Goal: Information Seeking & Learning: Learn about a topic

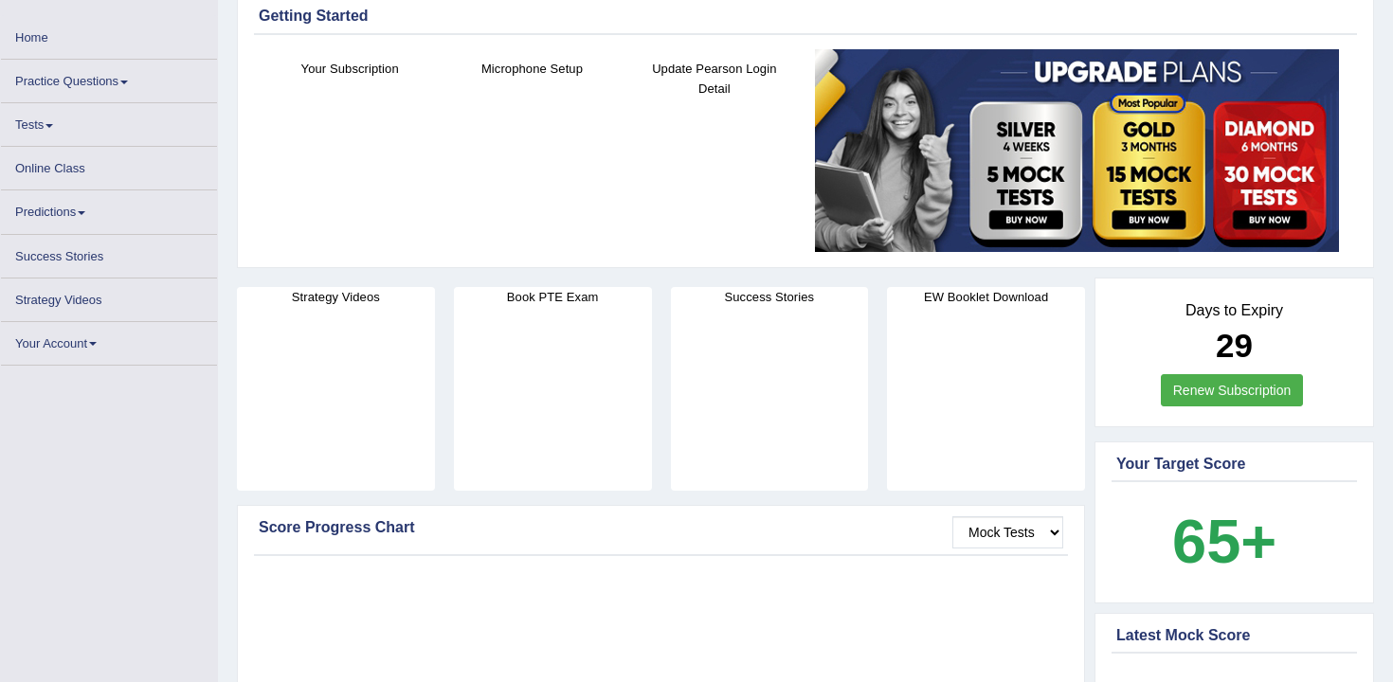
scroll to position [124, 0]
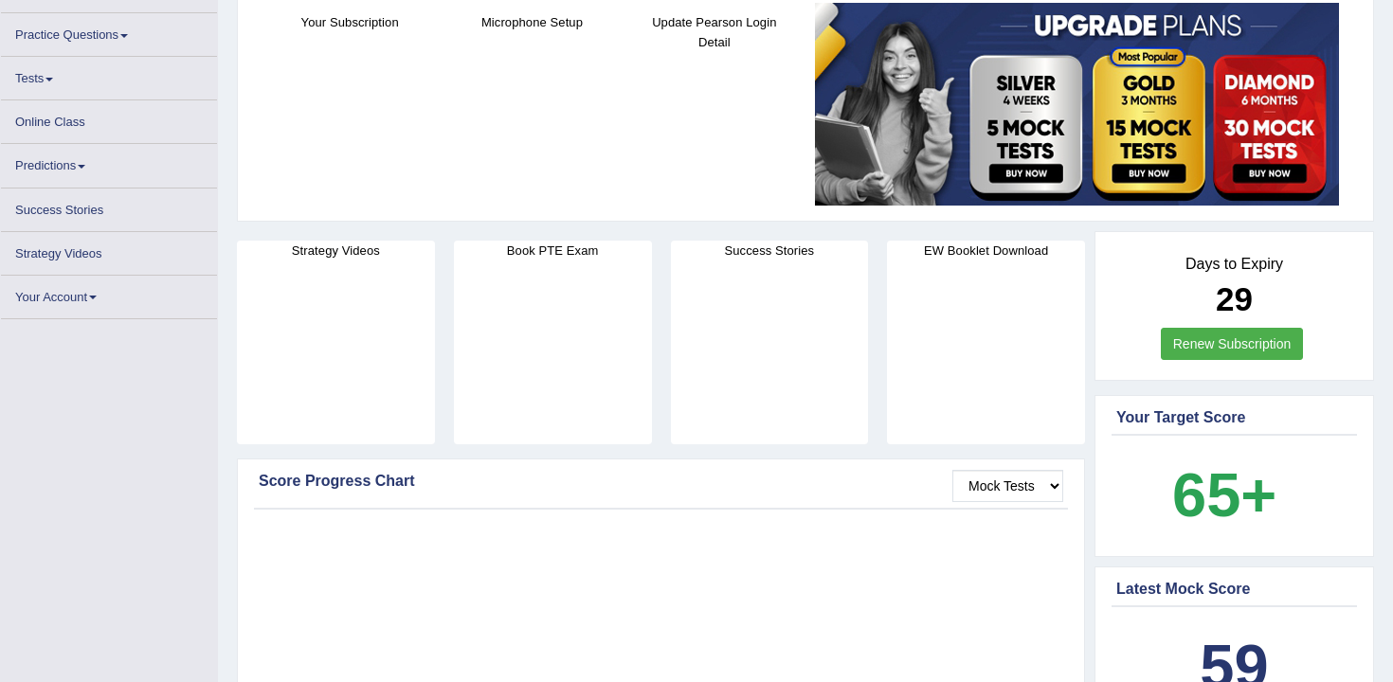
click at [1220, 487] on b "65+" at bounding box center [1224, 494] width 104 height 69
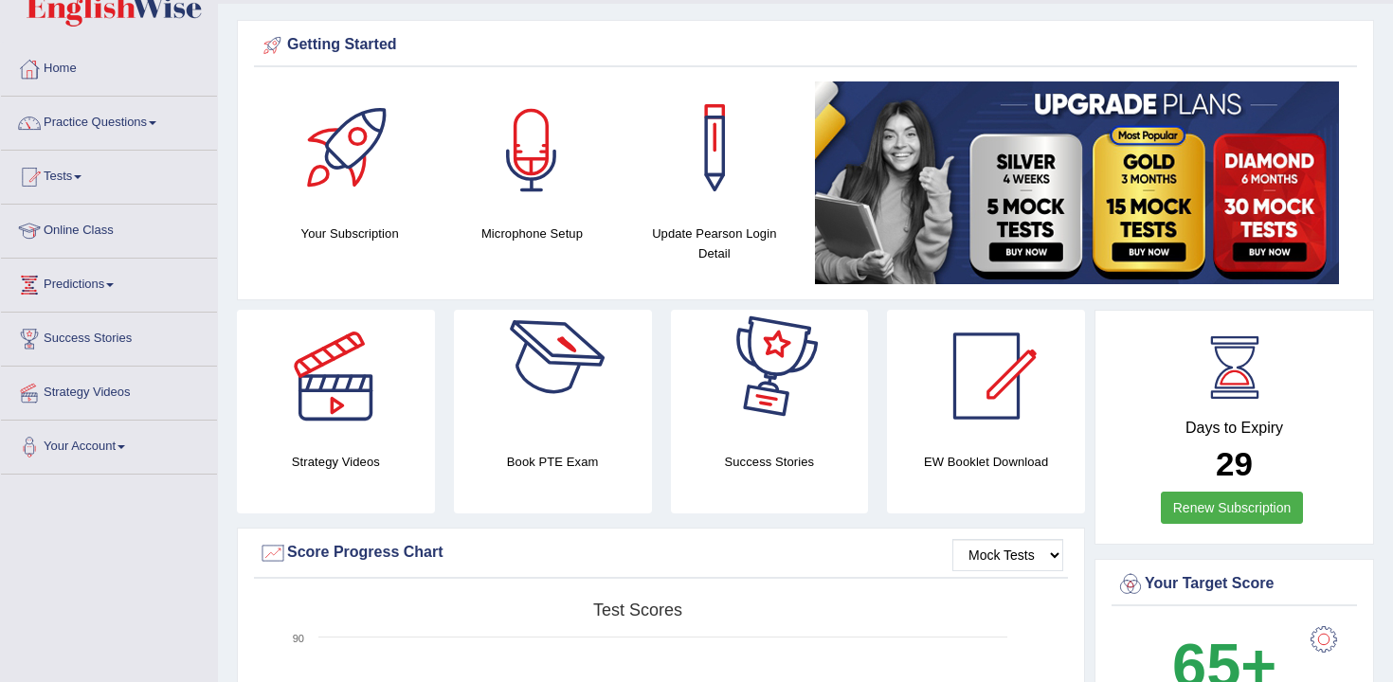
scroll to position [0, 0]
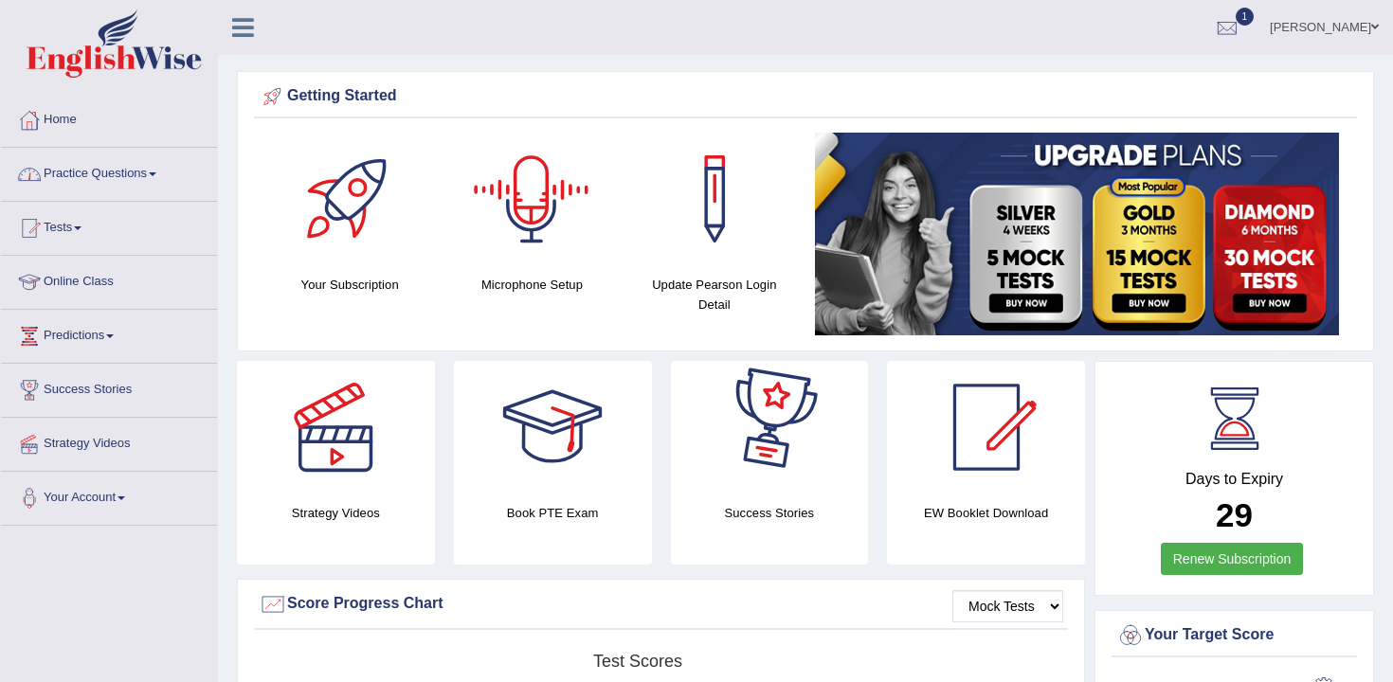
click at [135, 174] on link "Practice Questions" at bounding box center [109, 171] width 216 height 47
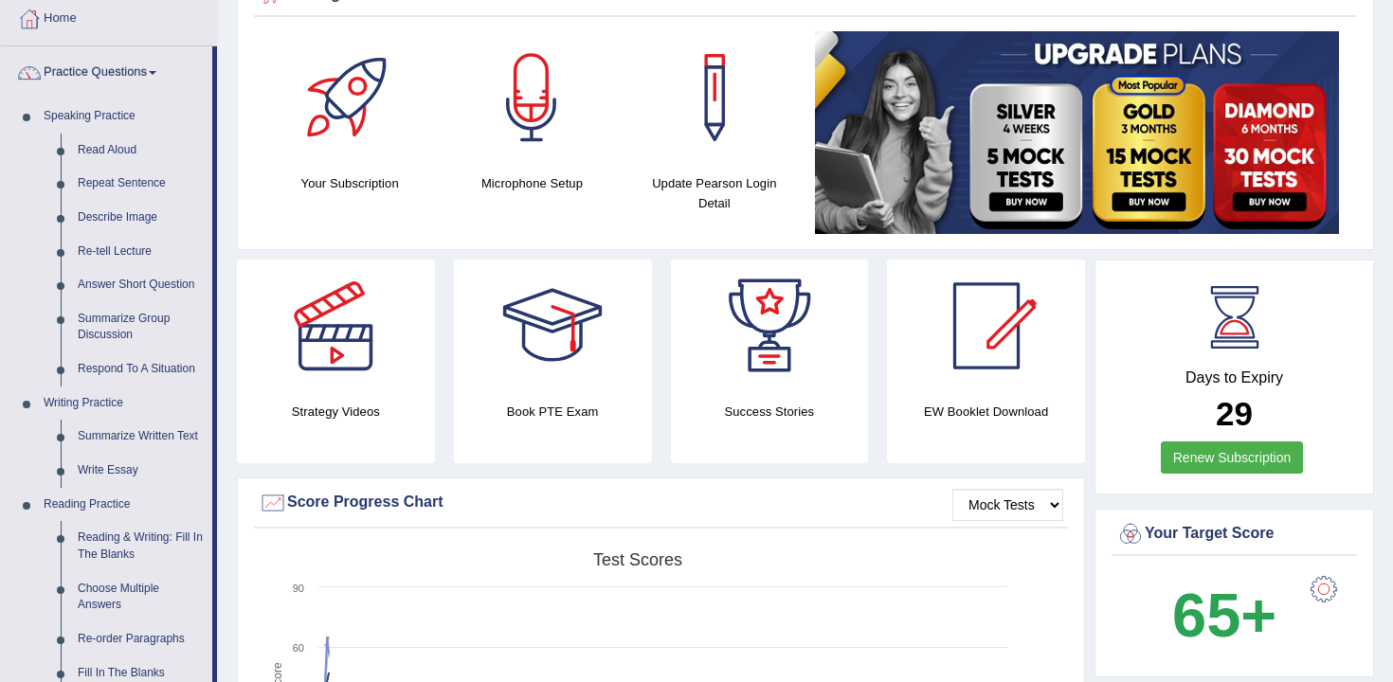
scroll to position [32, 0]
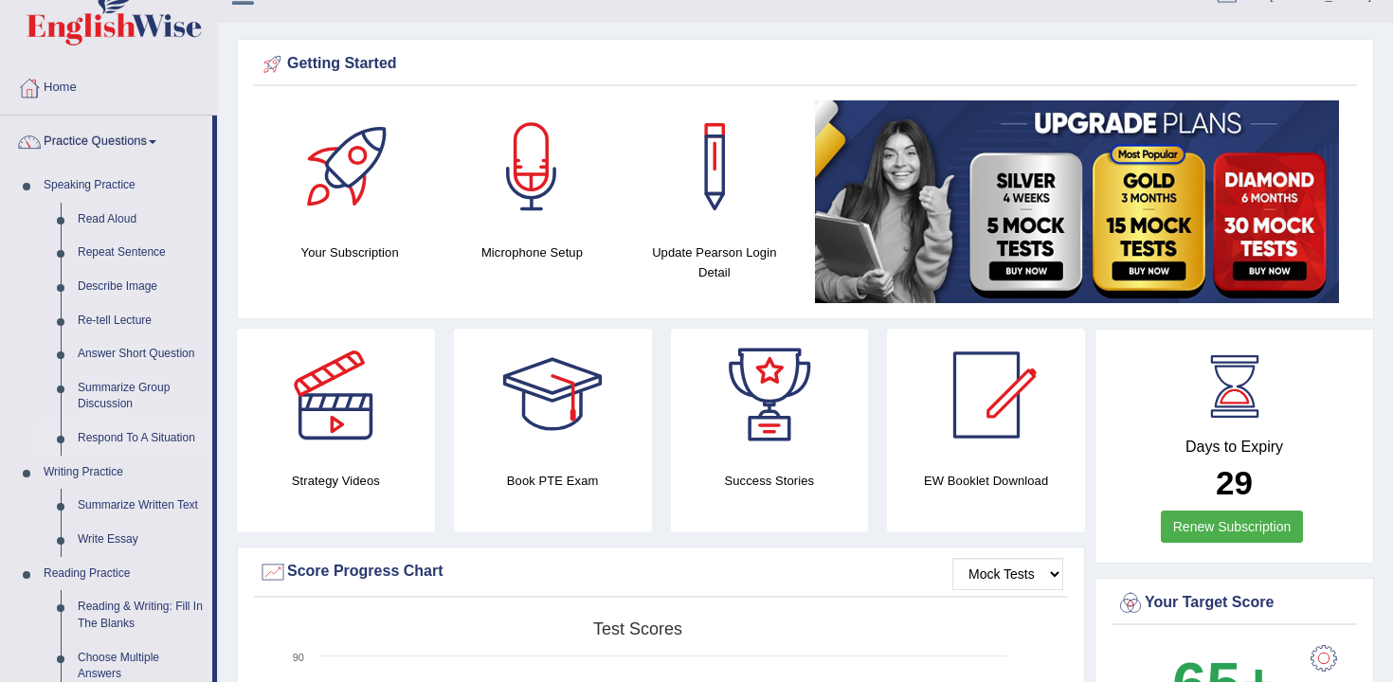
click at [141, 442] on link "Respond To A Situation" at bounding box center [140, 439] width 143 height 34
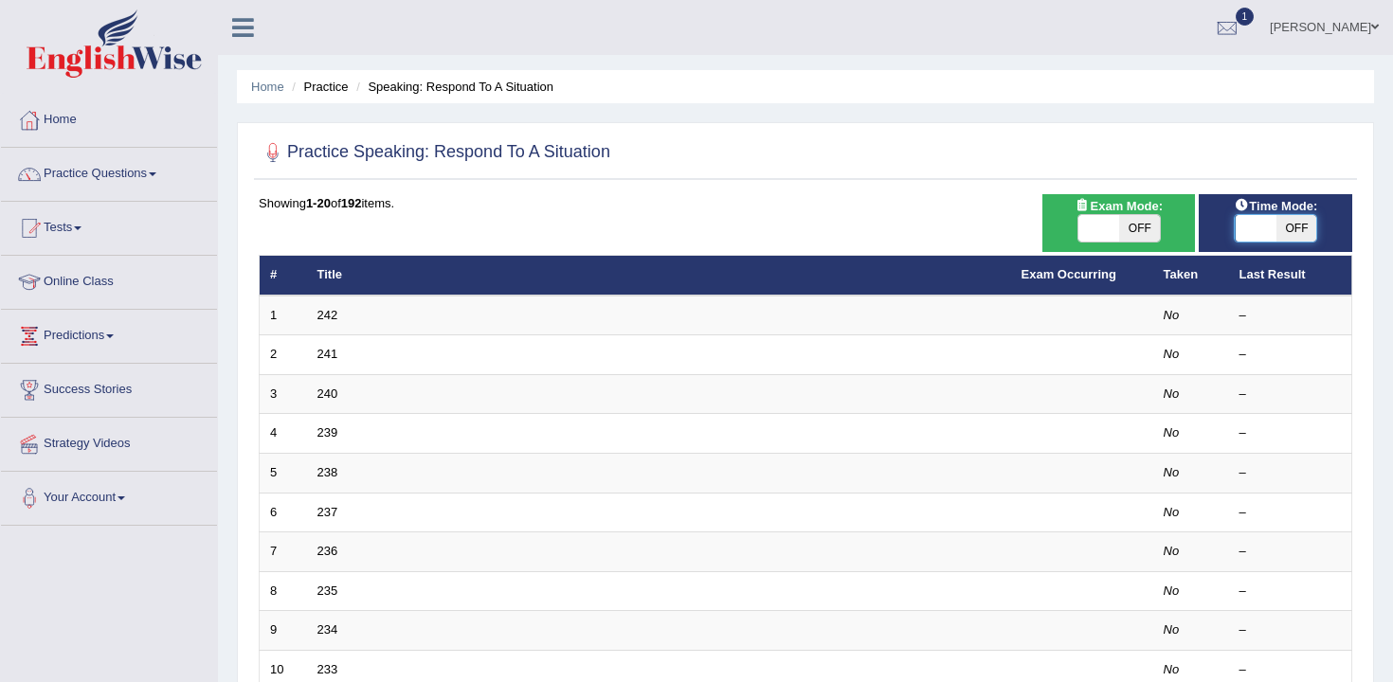
click at [1263, 234] on span at bounding box center [1255, 228] width 41 height 27
click at [1286, 224] on span "OFF" at bounding box center [1295, 228] width 41 height 27
checkbox input "true"
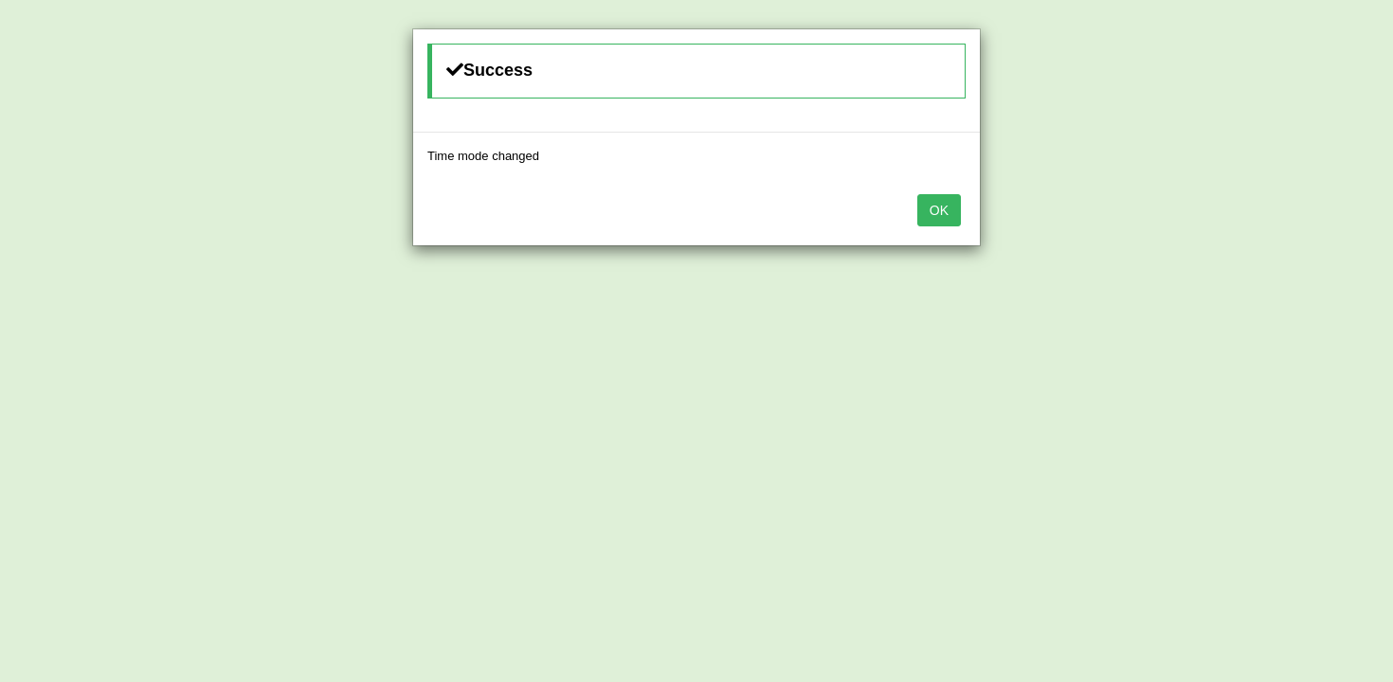
click at [951, 207] on button "OK" at bounding box center [939, 210] width 44 height 32
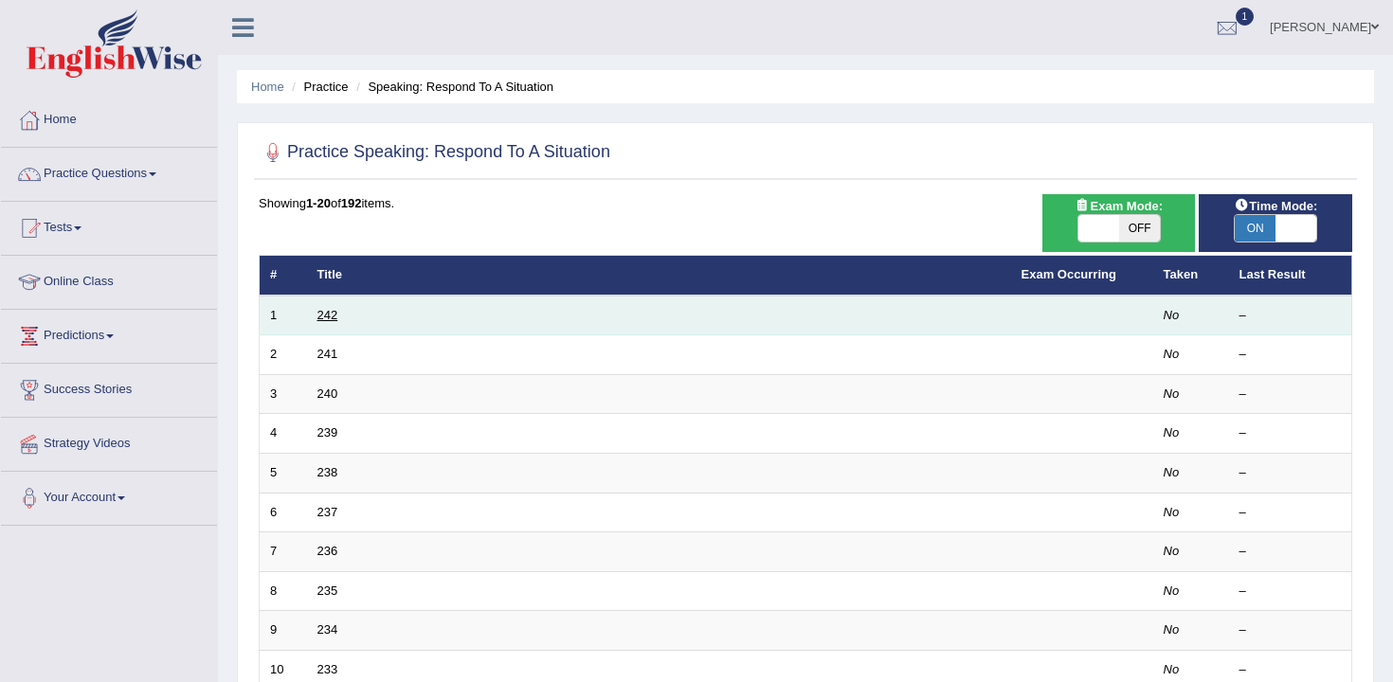
click at [321, 315] on link "242" at bounding box center [327, 315] width 21 height 14
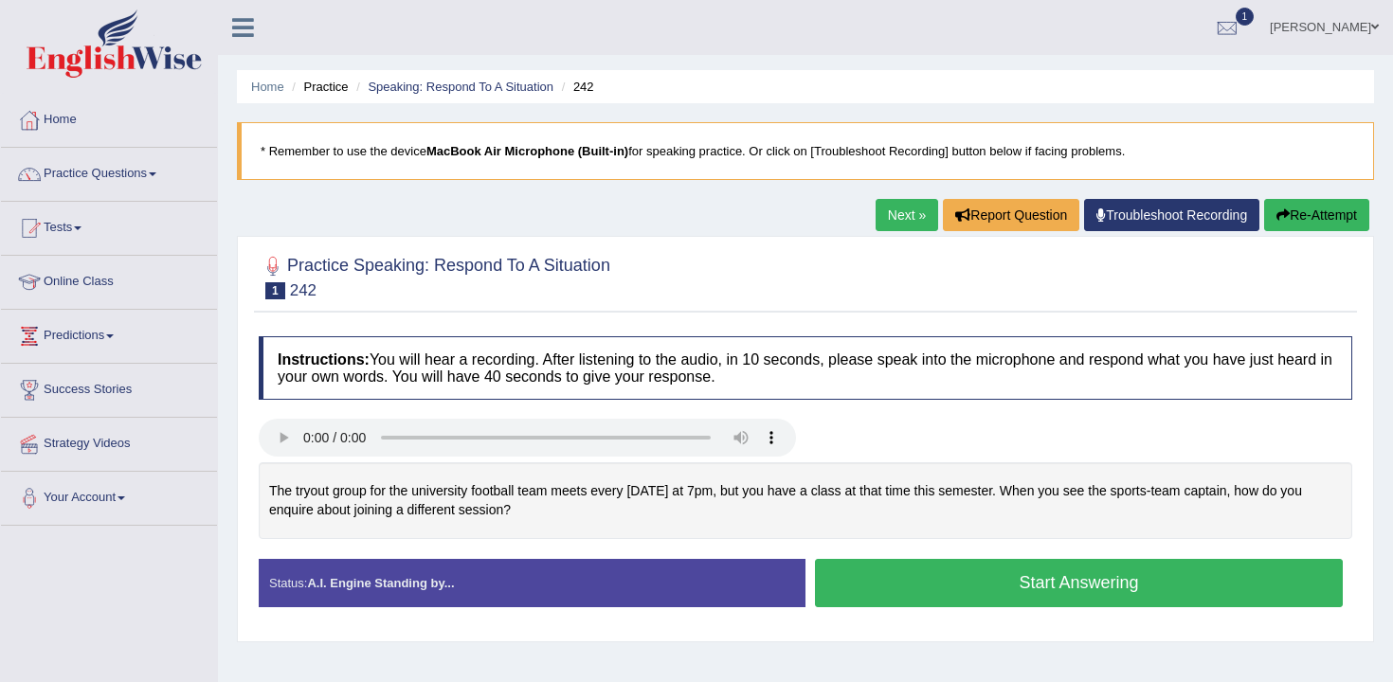
click at [910, 578] on button "Start Answering" at bounding box center [1079, 583] width 528 height 48
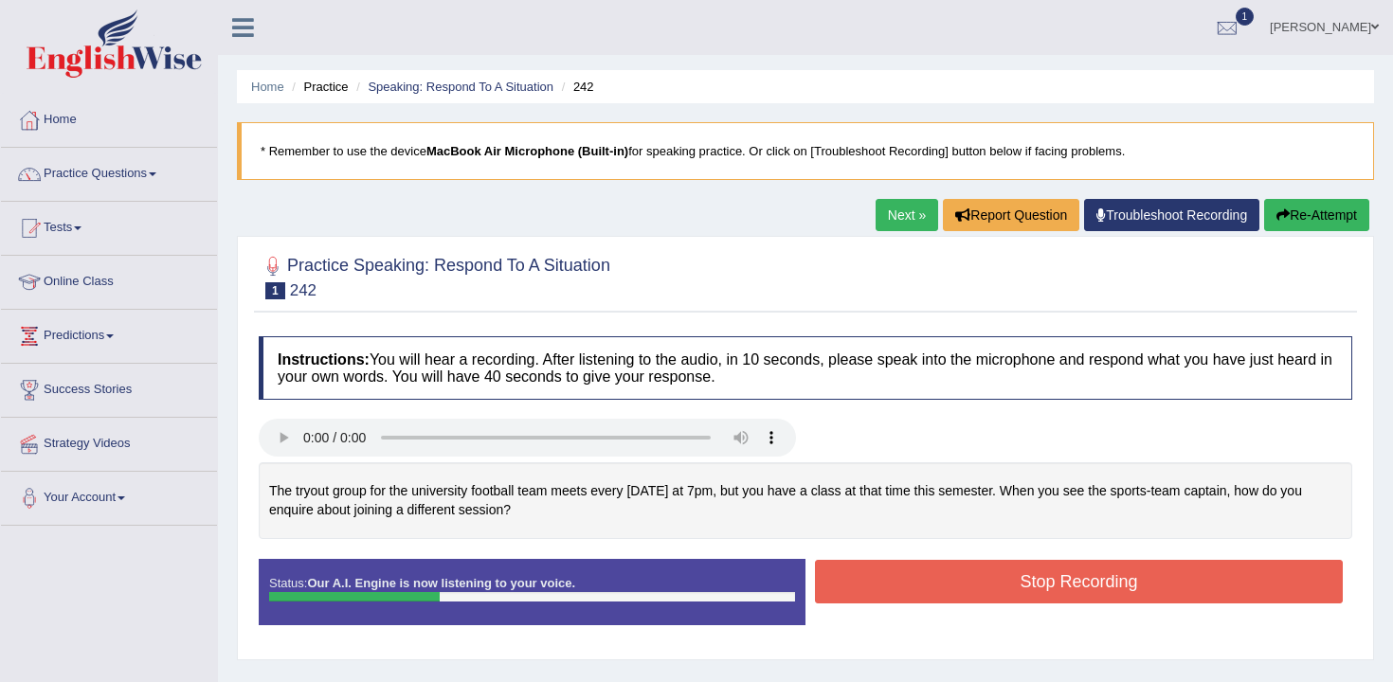
click at [910, 578] on button "Stop Recording" at bounding box center [1079, 582] width 528 height 44
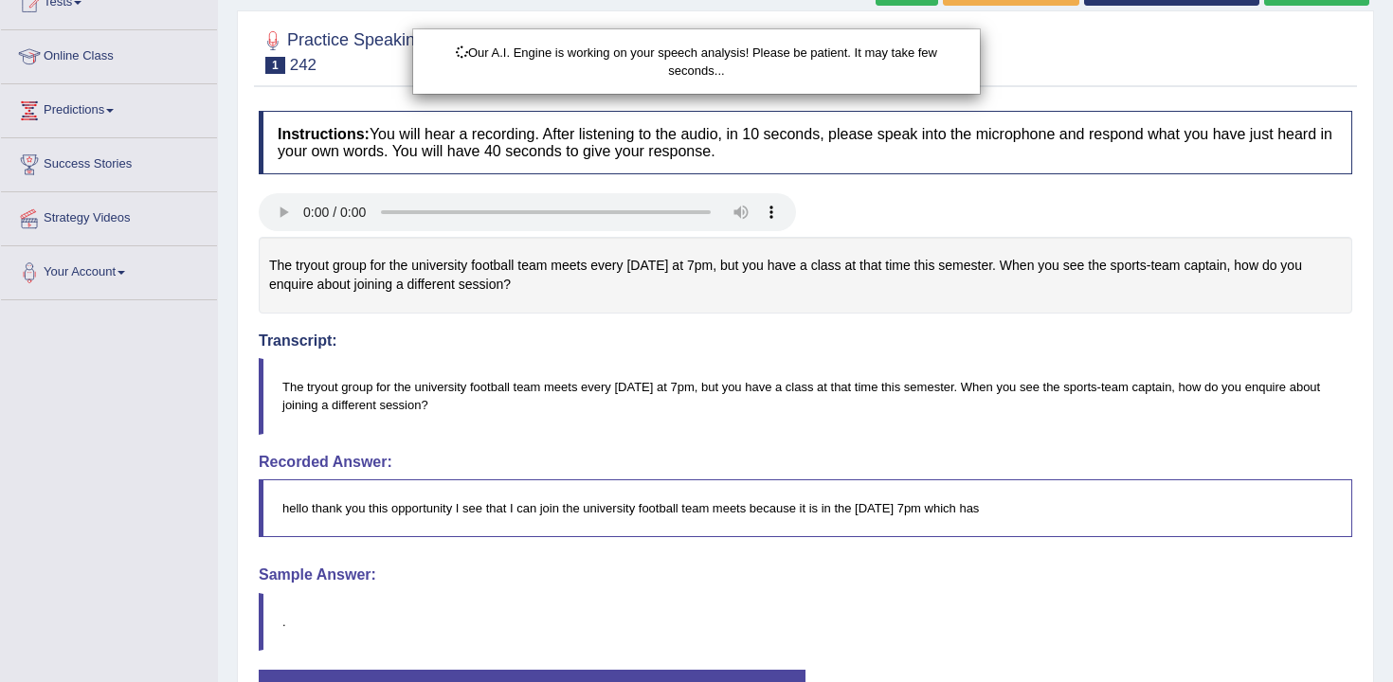
scroll to position [277, 0]
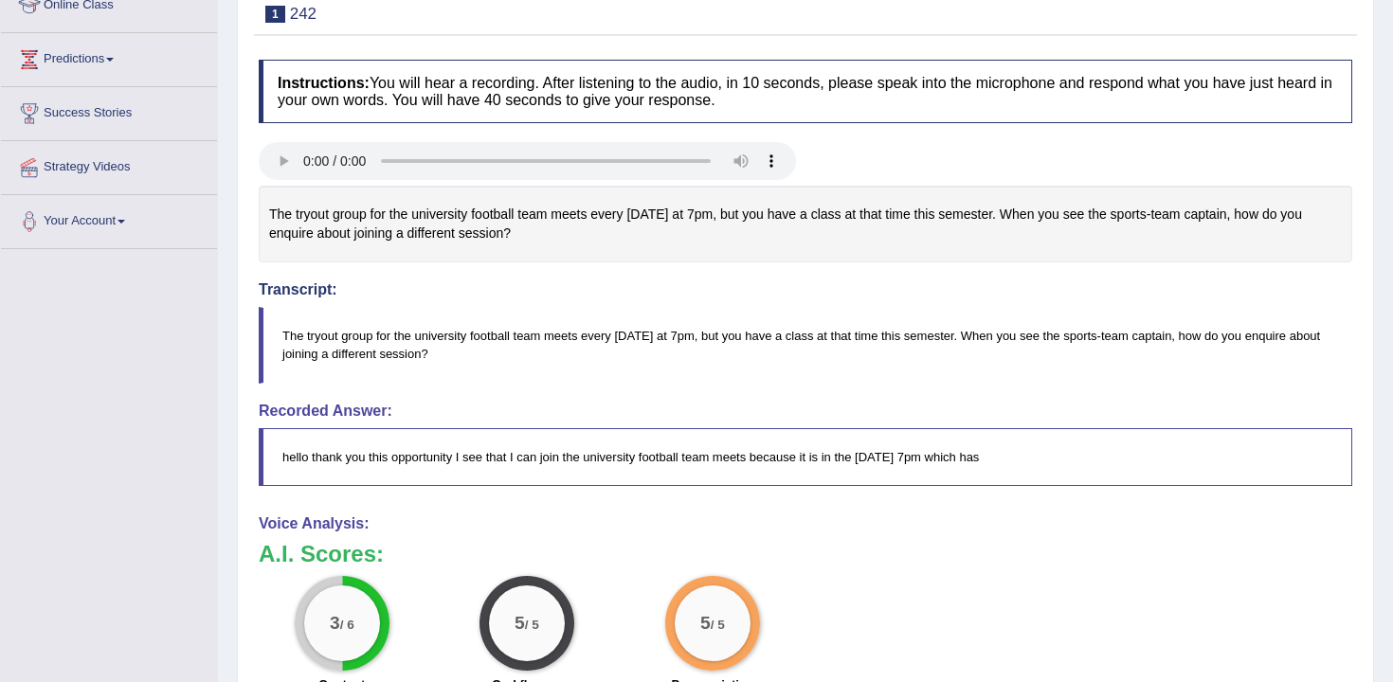
click at [472, 361] on body "Toggle navigation Home Practice Questions Speaking Practice Read Aloud Repeat S…" at bounding box center [696, 64] width 1393 height 682
click at [472, 361] on blockquote "The tryout group for the university football team meets every Wednesday at 7pm,…" at bounding box center [805, 345] width 1093 height 76
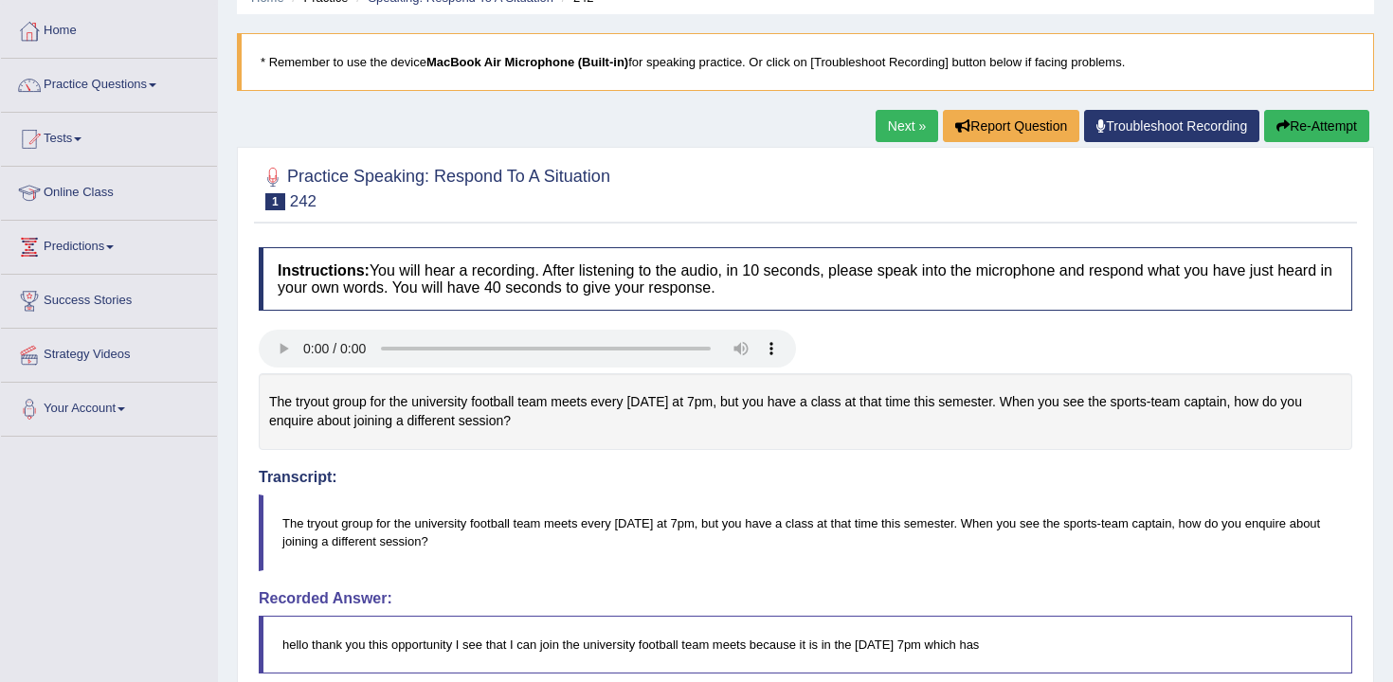
scroll to position [190, 0]
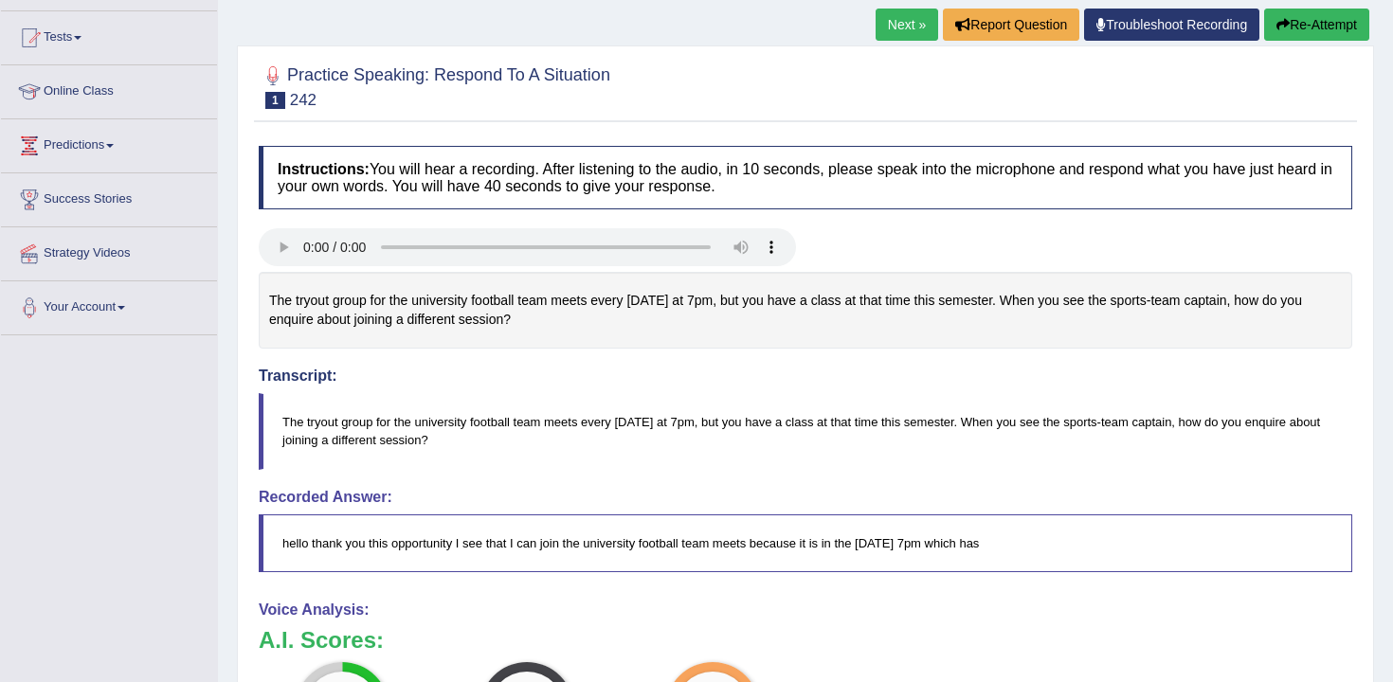
click at [884, 9] on link "Next »" at bounding box center [906, 25] width 63 height 32
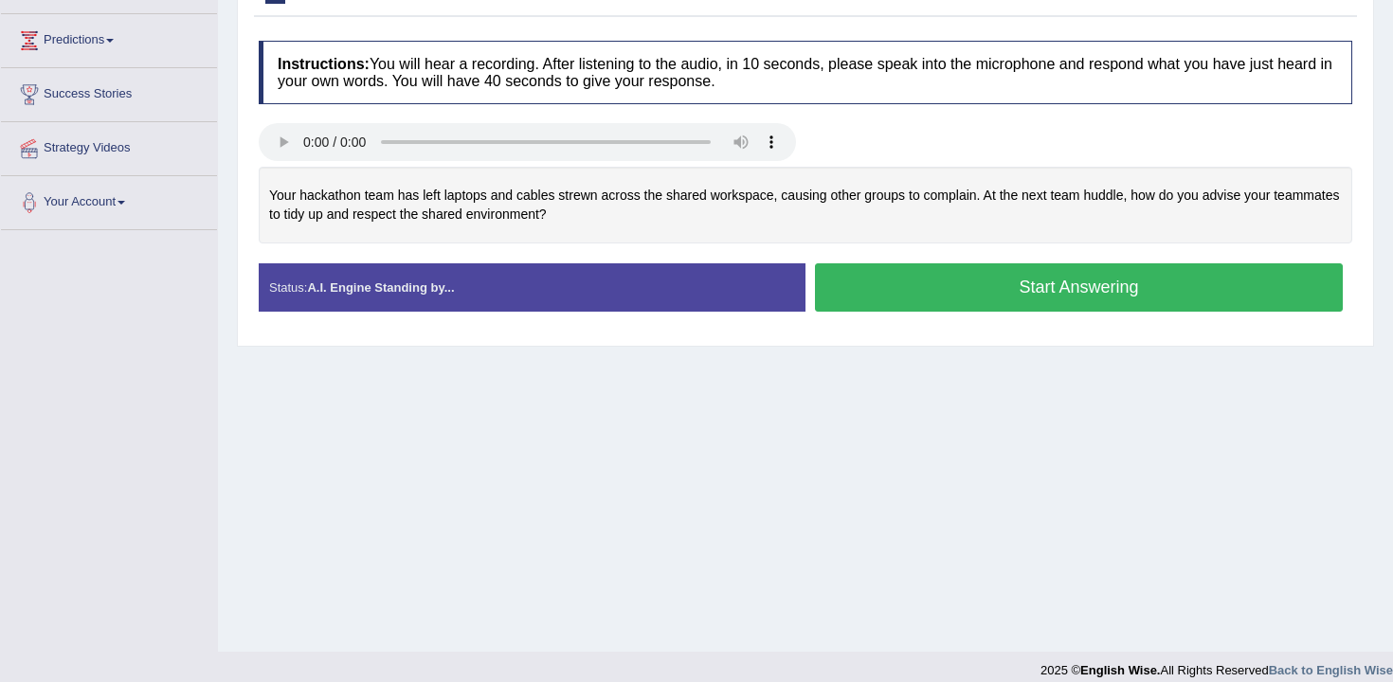
scroll to position [279, 0]
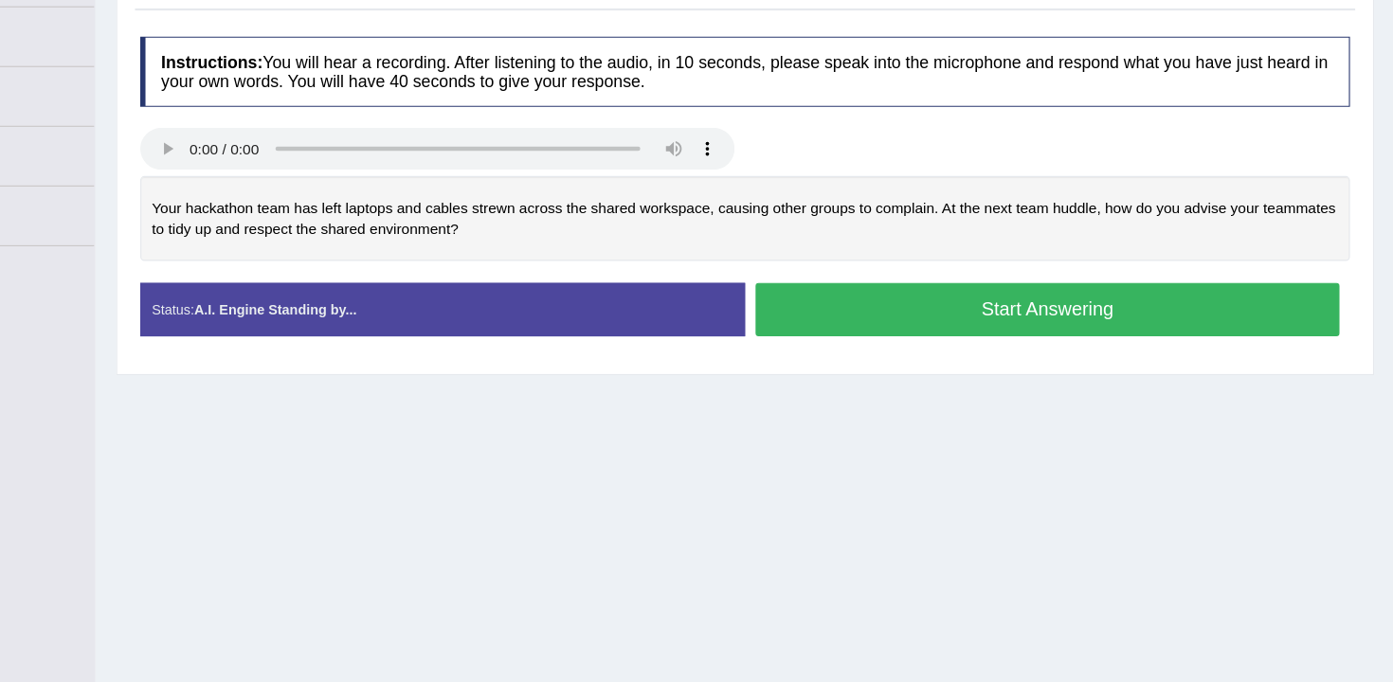
click at [918, 297] on button "Start Answering" at bounding box center [1079, 304] width 528 height 48
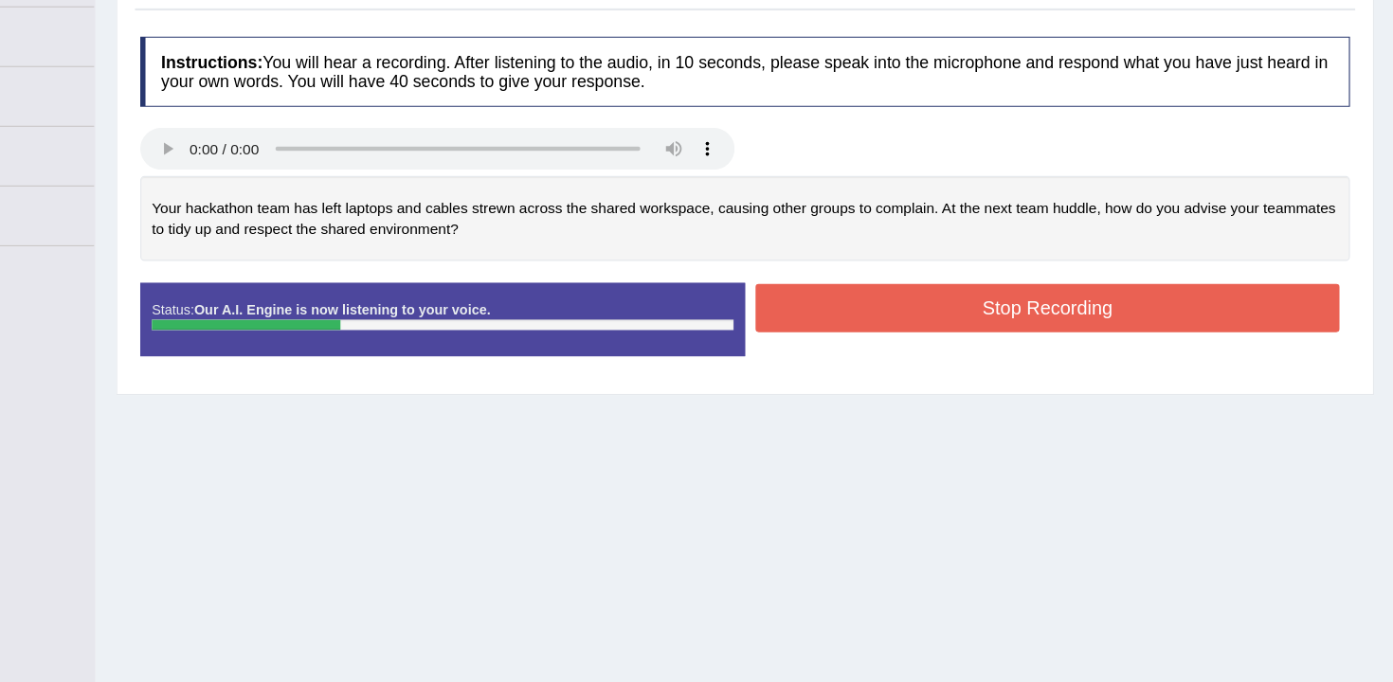
click at [924, 296] on button "Stop Recording" at bounding box center [1079, 303] width 528 height 44
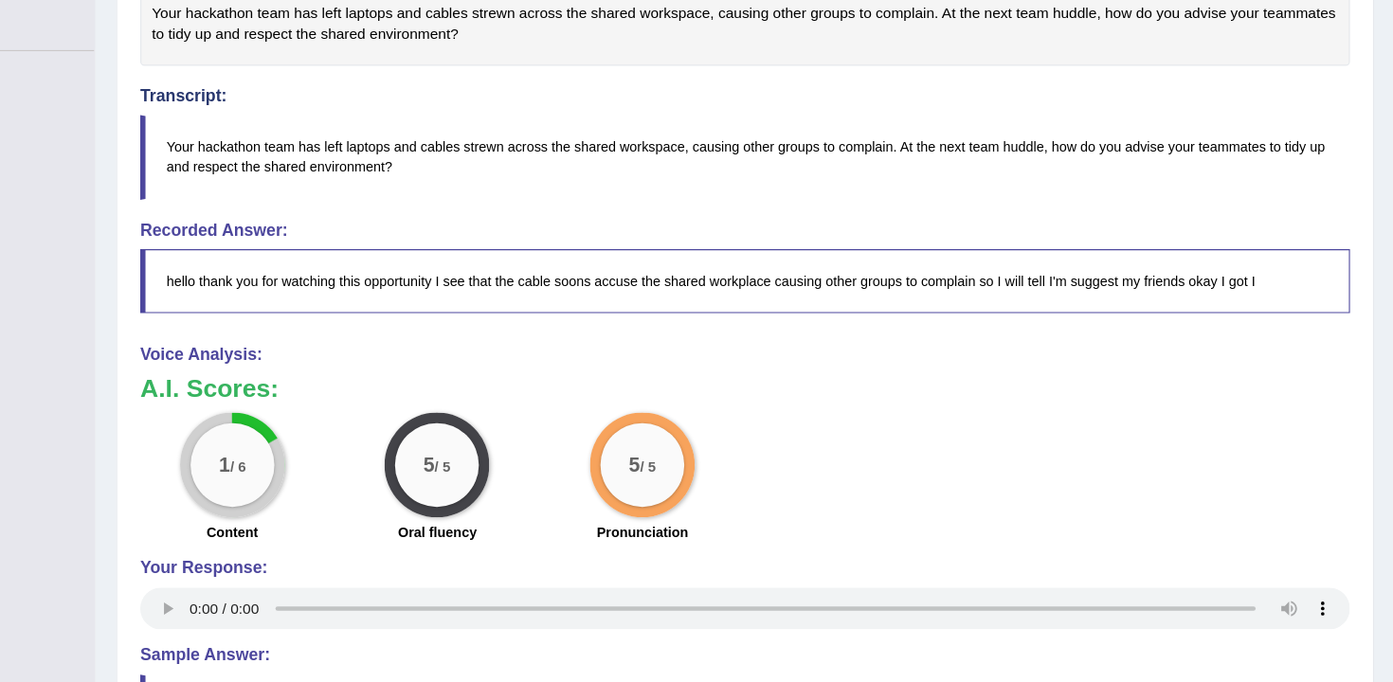
scroll to position [450, 0]
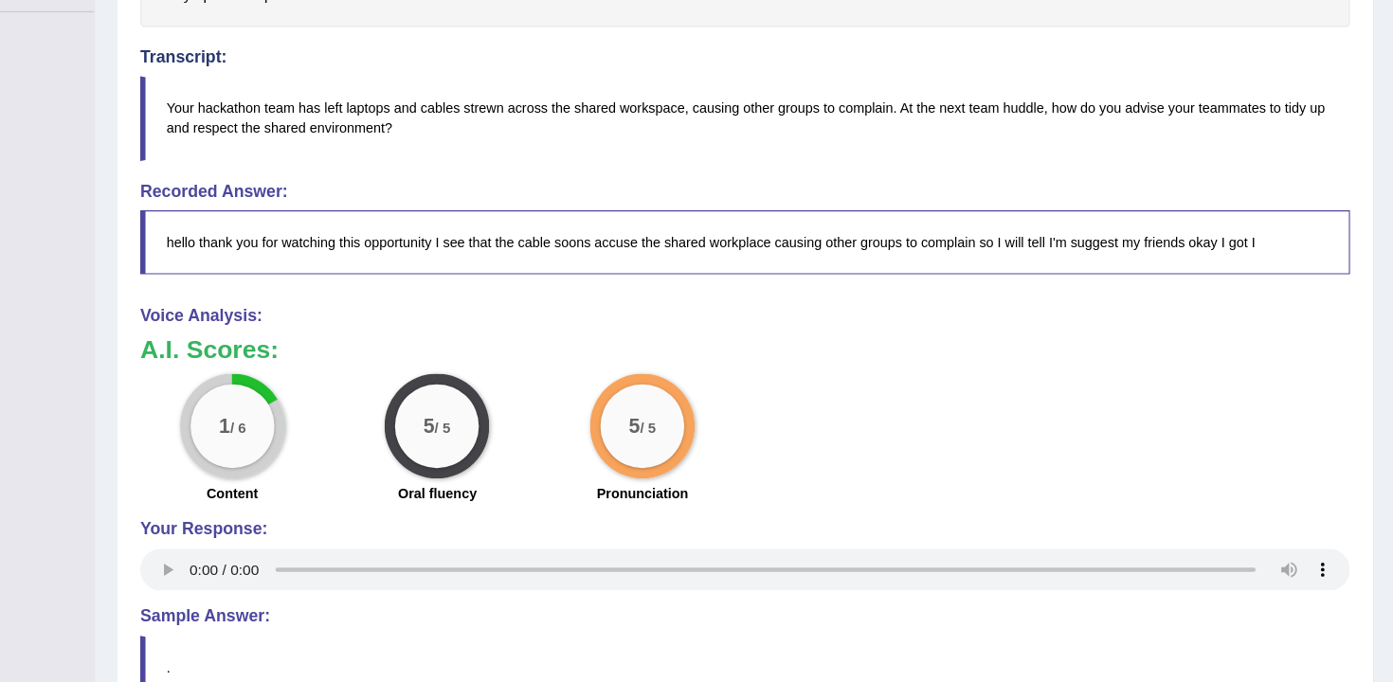
click at [309, 428] on div "1 / 6" at bounding box center [342, 450] width 95 height 95
click at [311, 428] on div "1 / 6" at bounding box center [342, 450] width 76 height 76
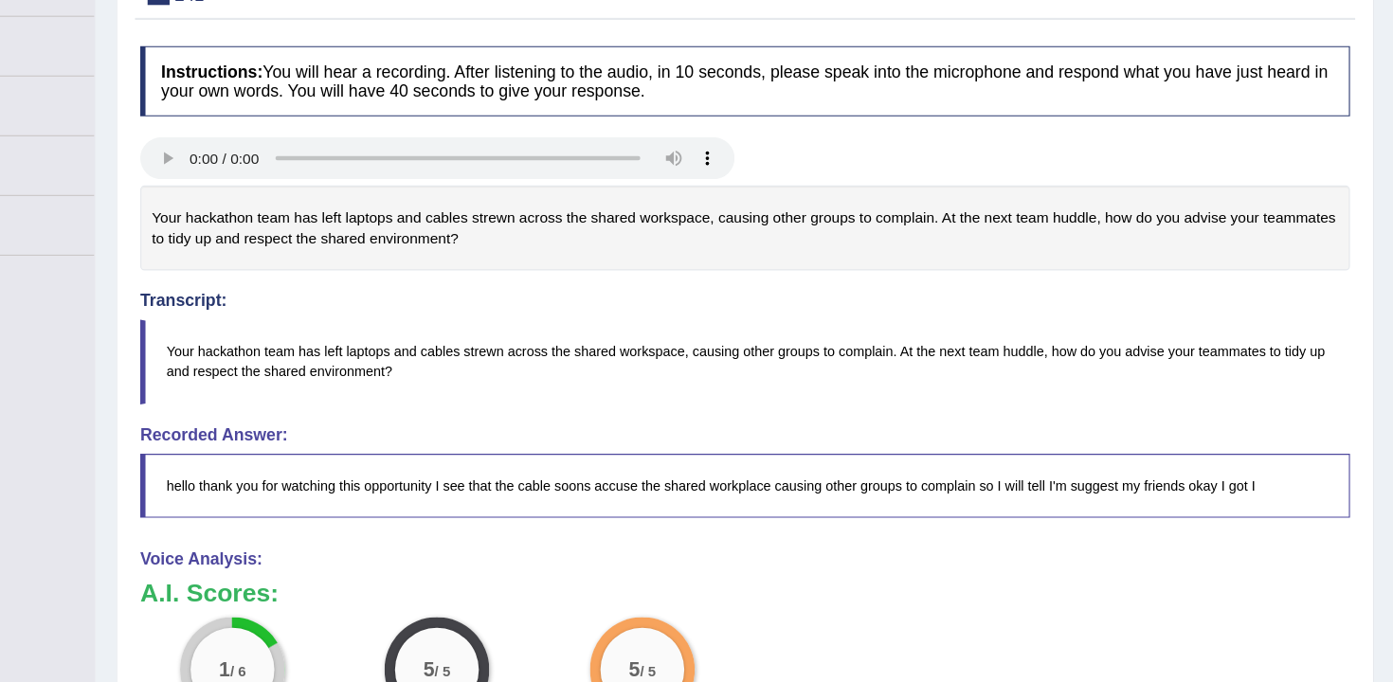
scroll to position [0, 0]
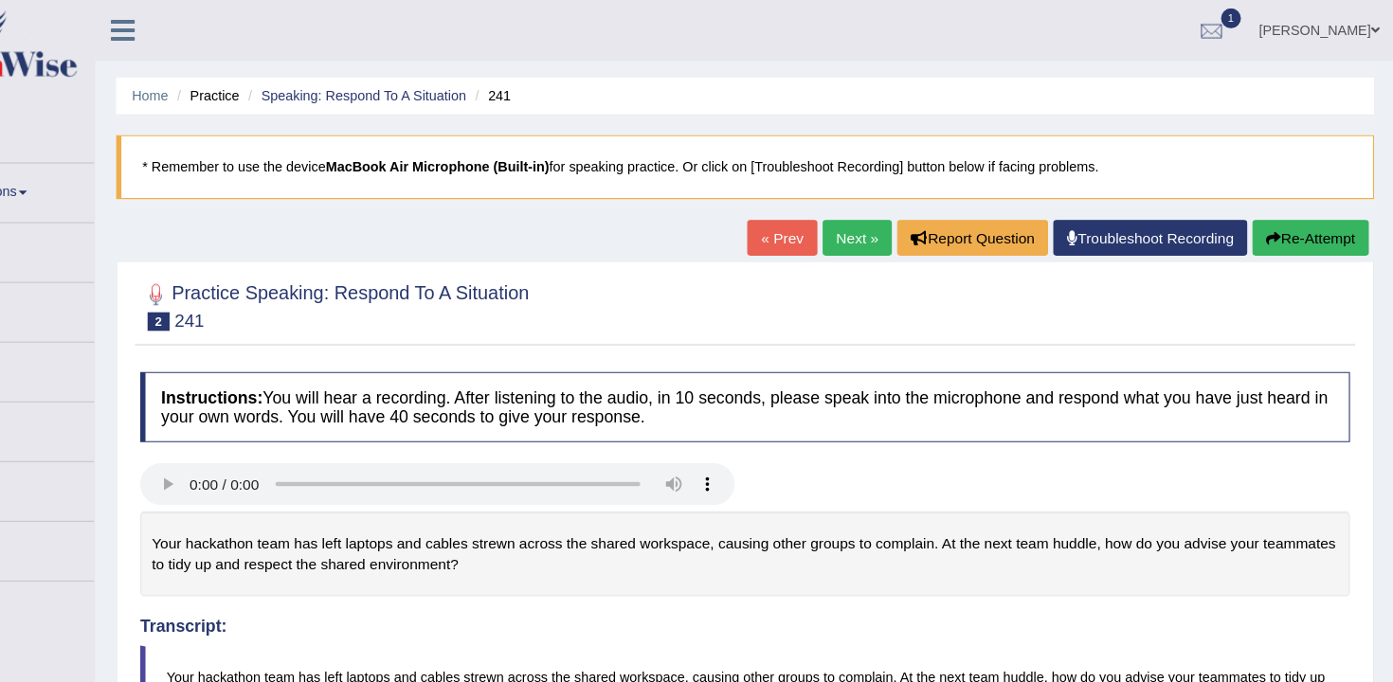
click at [1298, 212] on button "Re-Attempt" at bounding box center [1316, 215] width 105 height 32
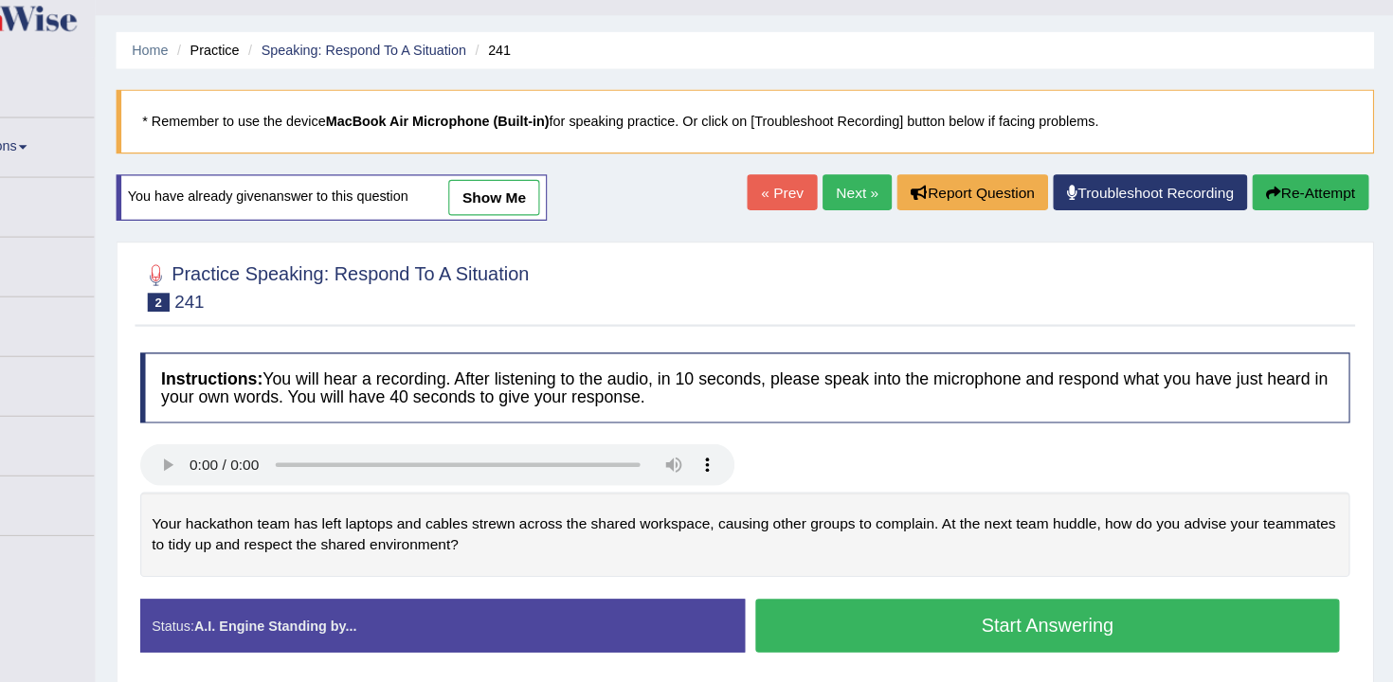
click at [826, 486] on div "Your hackathon team has left laptops and cables strewn across the shared worksp…" at bounding box center [805, 524] width 1093 height 77
